Goal: Task Accomplishment & Management: Manage account settings

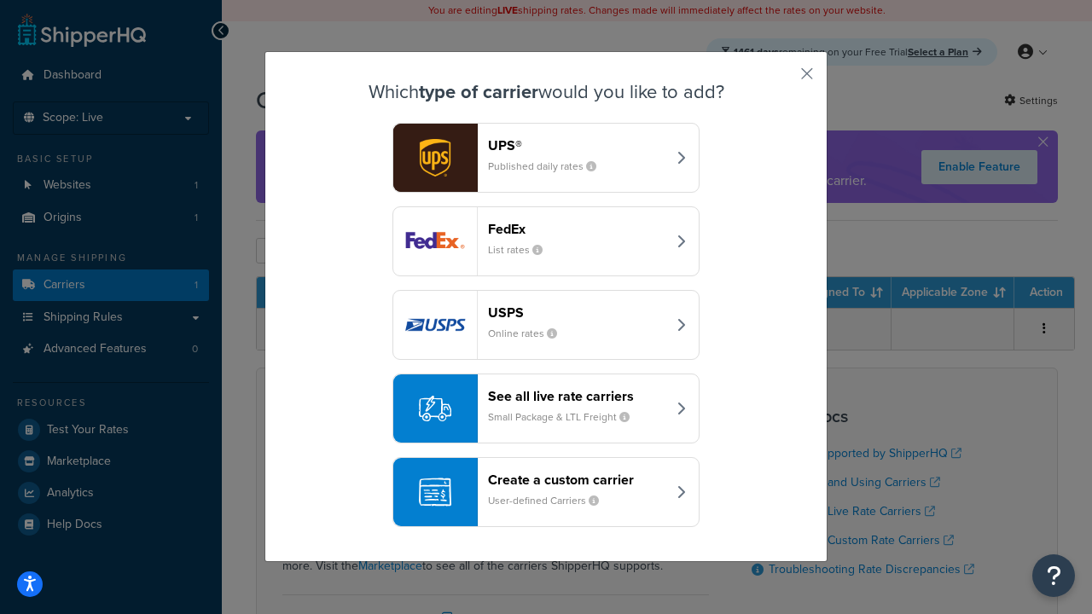
click at [577, 229] on header "FedEx" at bounding box center [577, 229] width 178 height 16
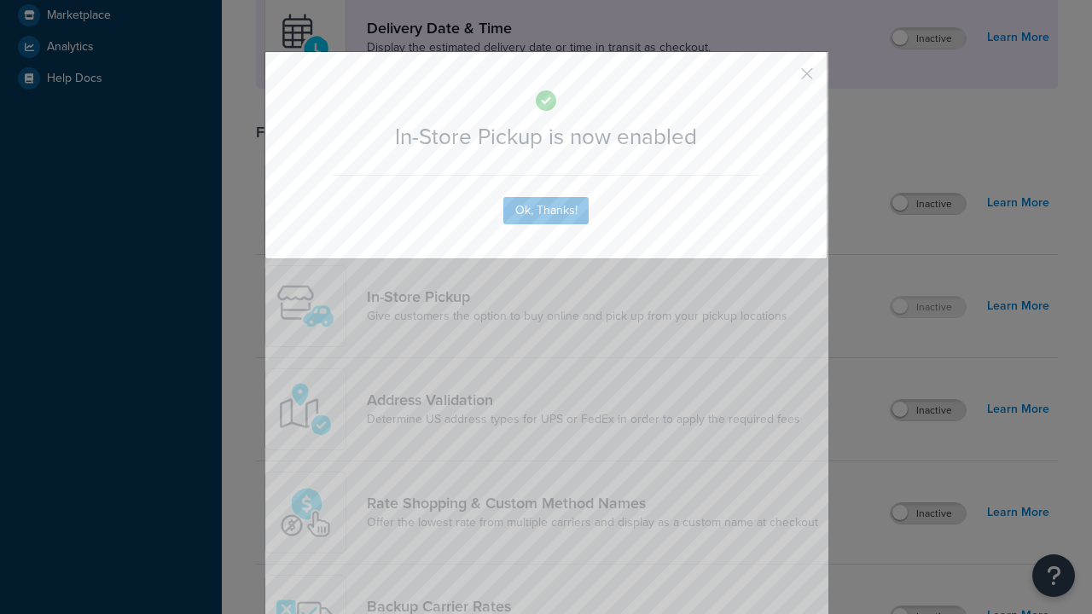
click at [782, 79] on button "button" at bounding box center [782, 80] width 4 height 4
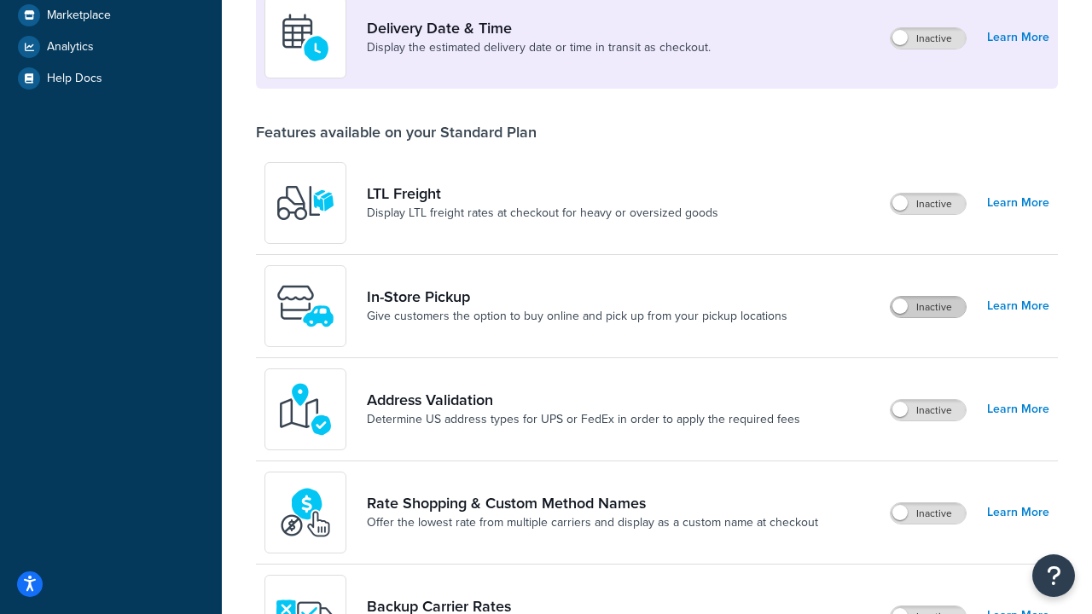
scroll to position [414, 0]
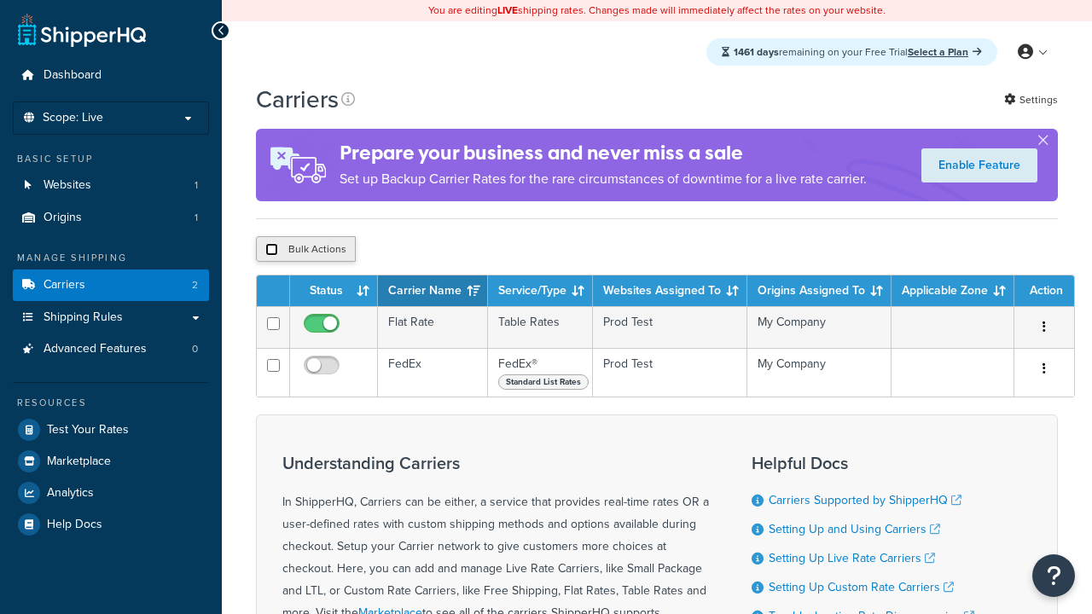
click at [271, 252] on input "checkbox" at bounding box center [271, 249] width 13 height 13
checkbox input "true"
click at [0, 0] on button "Delete" at bounding box center [0, 0] width 0 height 0
